Goal: Task Accomplishment & Management: Manage account settings

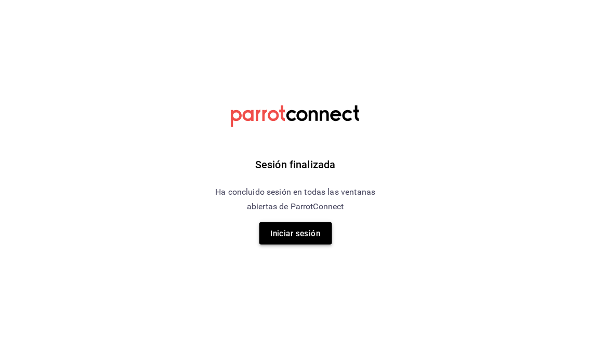
click at [289, 229] on font "Iniciar sesión" at bounding box center [296, 233] width 50 height 9
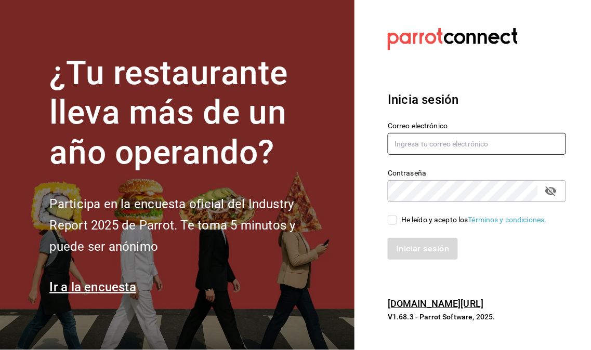
type input "administracion@restaurantelatino.com"
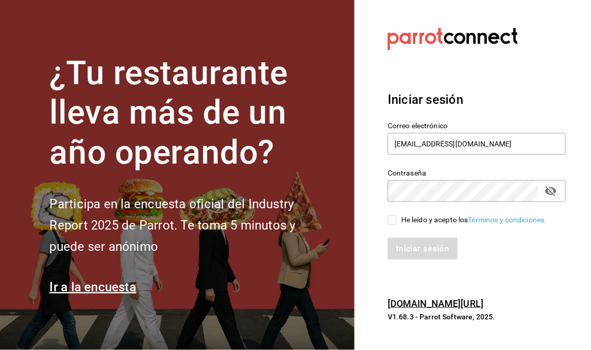
click at [394, 220] on input "He leído y acepto los Términos y condiciones." at bounding box center [392, 220] width 9 height 9
checkbox input "true"
click at [412, 252] on font "Iniciar sesión" at bounding box center [423, 249] width 53 height 10
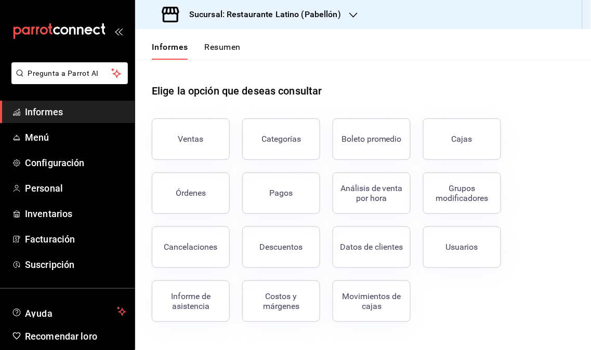
click at [356, 17] on icon "button" at bounding box center [353, 15] width 8 height 8
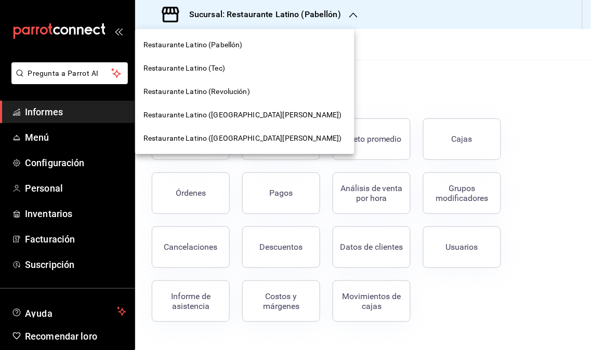
click at [238, 94] on font "Restaurante Latino (Revolución)" at bounding box center [197, 91] width 107 height 8
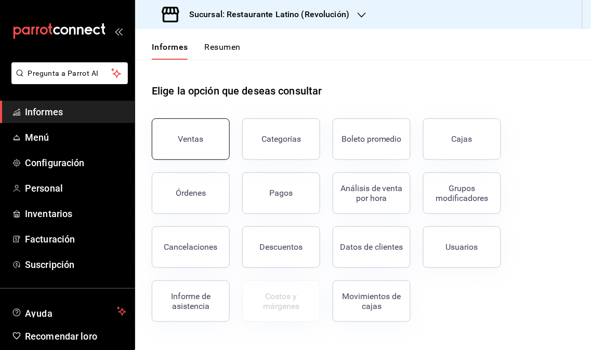
click at [191, 146] on button "Ventas" at bounding box center [191, 140] width 78 height 42
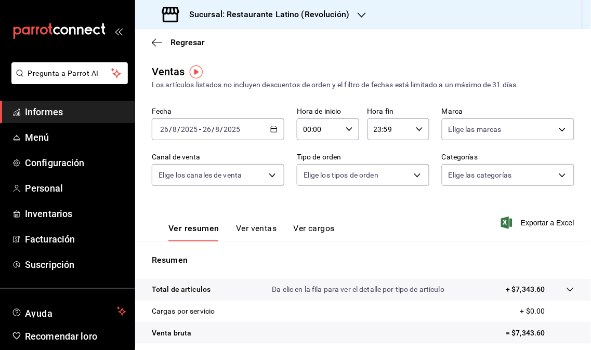
click at [64, 112] on span "Informes" at bounding box center [75, 112] width 101 height 14
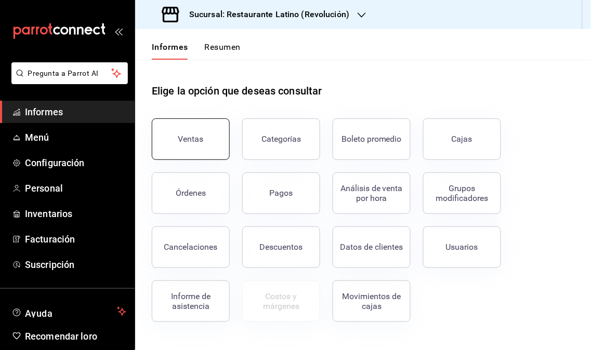
click at [201, 145] on button "Ventas" at bounding box center [191, 140] width 78 height 42
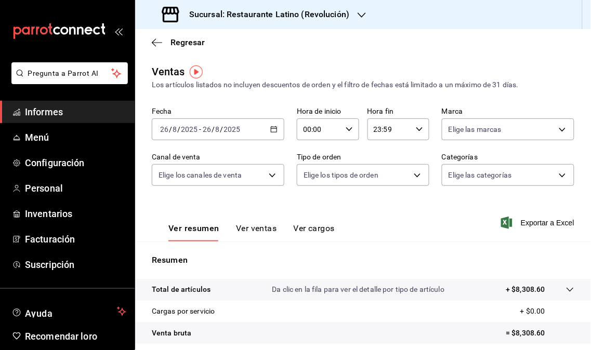
click at [330, 20] on h3 "Sucursal: Restaurante Latino (Revolución)" at bounding box center [265, 14] width 168 height 12
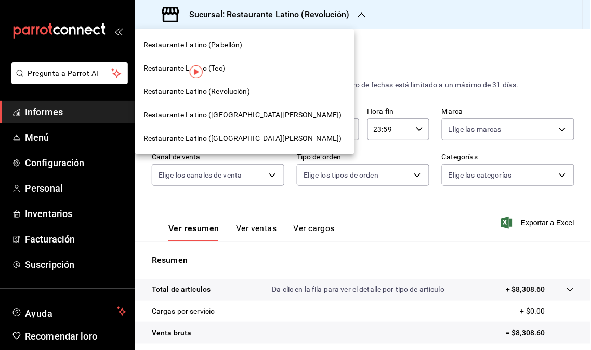
click at [245, 111] on font "Restaurante Latino ([GEOGRAPHIC_DATA][PERSON_NAME])" at bounding box center [243, 115] width 199 height 8
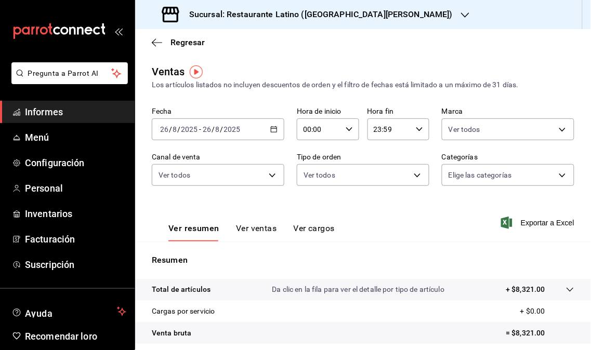
click at [395, 19] on div "Sucursal: Restaurante Latino ([GEOGRAPHIC_DATA][PERSON_NAME])" at bounding box center [309, 14] width 330 height 29
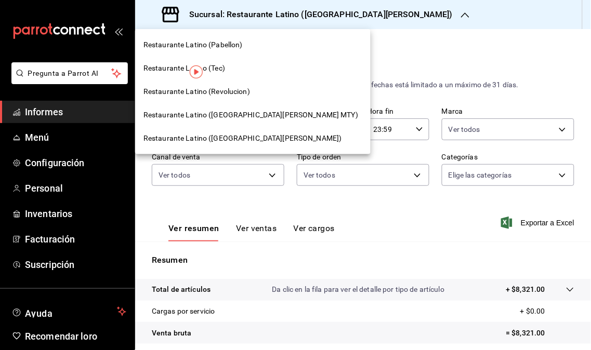
click at [252, 96] on div "Restaurante Latino (Revolucion)" at bounding box center [253, 91] width 219 height 11
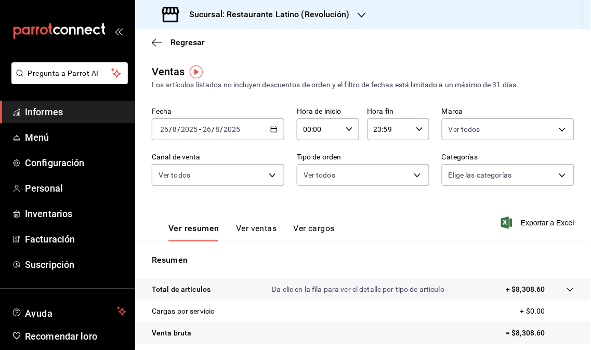
click at [99, 123] on ul "Informes Menú Configuración Personal Inventarios Facturación Suscripción" at bounding box center [67, 188] width 135 height 175
click at [88, 115] on span "Informes" at bounding box center [75, 112] width 101 height 14
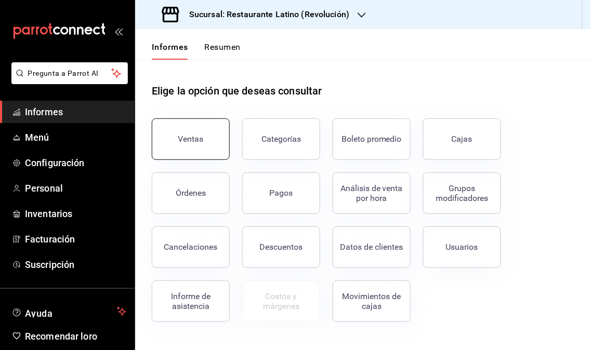
click at [174, 149] on button "Ventas" at bounding box center [191, 140] width 78 height 42
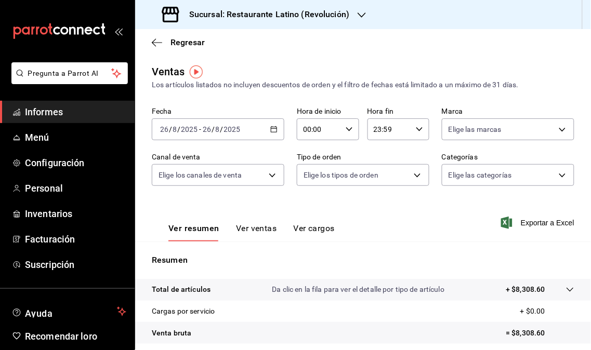
click at [260, 136] on div "[DATE] [DATE] - [DATE] [DATE]" at bounding box center [218, 130] width 133 height 22
click at [324, 79] on div "Ventas Los artículos listados no incluyen descuentos de orden y el filtro de fe…" at bounding box center [363, 77] width 423 height 27
click at [363, 17] on icon "button" at bounding box center [362, 15] width 8 height 8
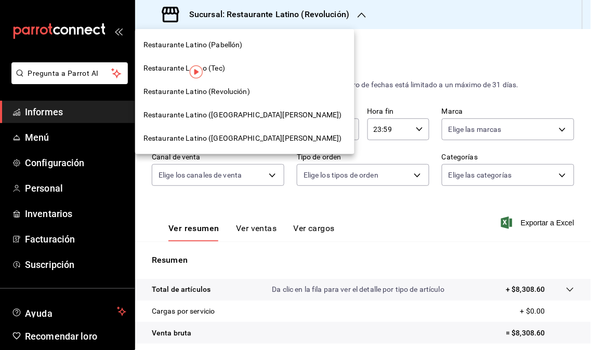
click at [246, 118] on font "Restaurante Latino ([GEOGRAPHIC_DATA][PERSON_NAME])" at bounding box center [243, 115] width 199 height 8
